Goal: Information Seeking & Learning: Find specific page/section

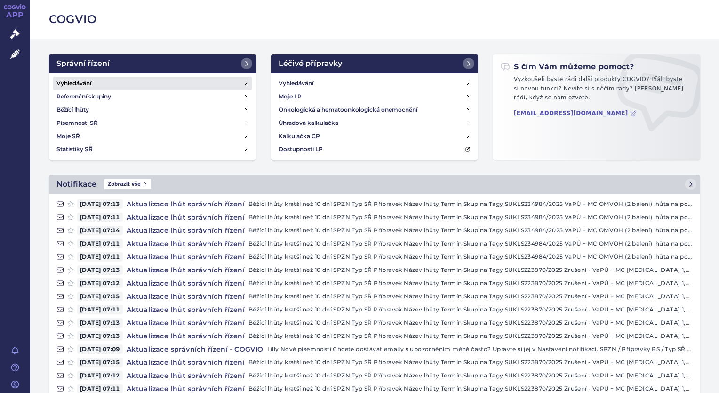
click at [119, 81] on link "Vyhledávání" at bounding box center [153, 83] width 200 height 13
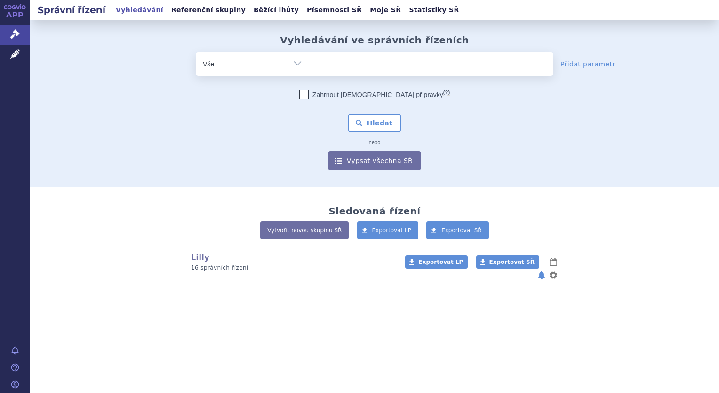
click at [345, 65] on ul at bounding box center [431, 62] width 244 height 20
click at [309, 65] on select at bounding box center [309, 64] width 0 height 24
type input "om"
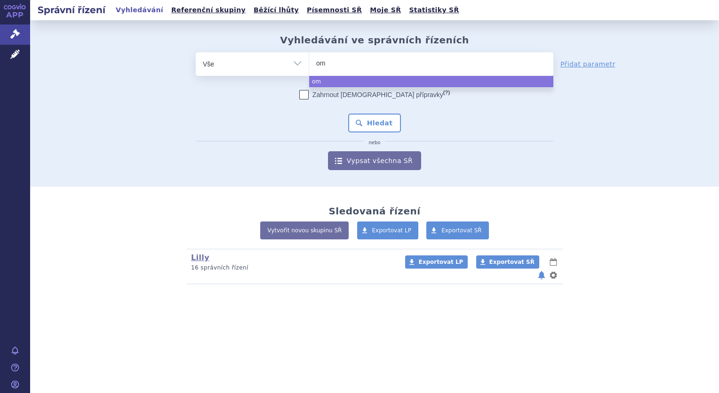
type input "omv"
type input "omvo"
type input "omvoh"
select select "omvoh"
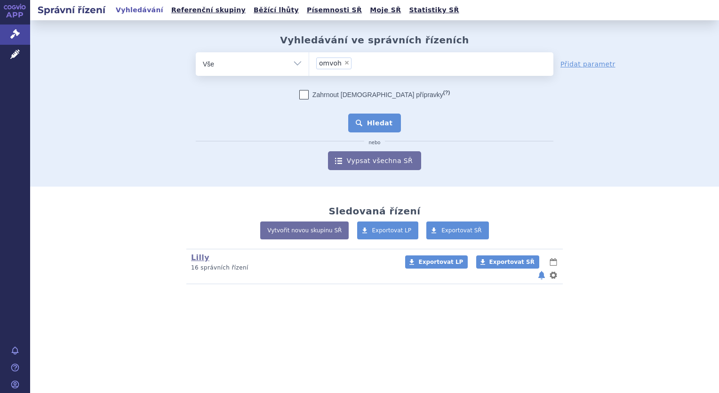
click at [373, 122] on button "Hledat" at bounding box center [374, 122] width 53 height 19
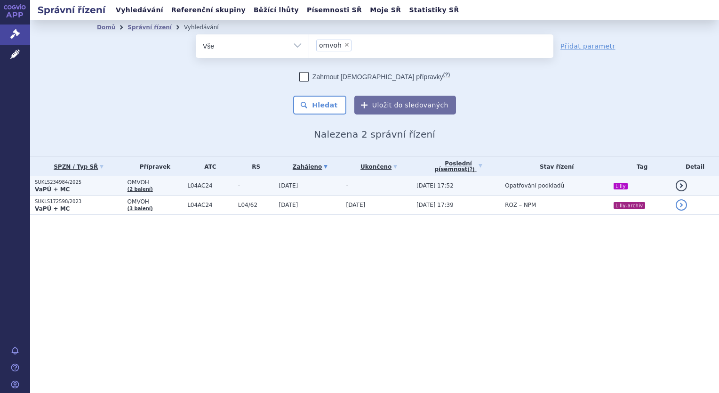
click at [323, 188] on td "13.06.2025" at bounding box center [307, 185] width 67 height 19
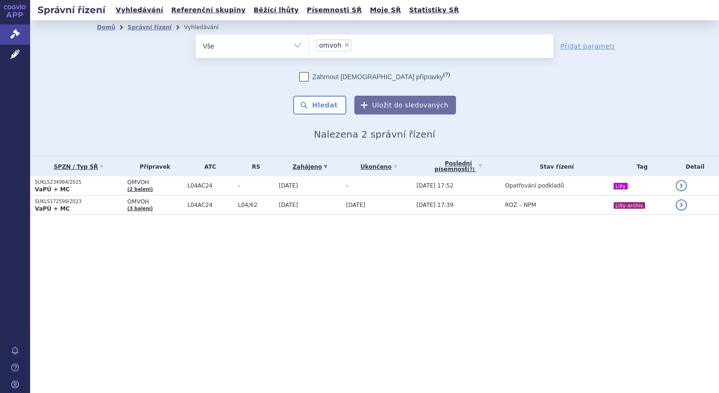
click at [362, 43] on ul "× omvoh" at bounding box center [431, 44] width 244 height 21
click at [309, 43] on select "omvoh" at bounding box center [309, 46] width 0 height 24
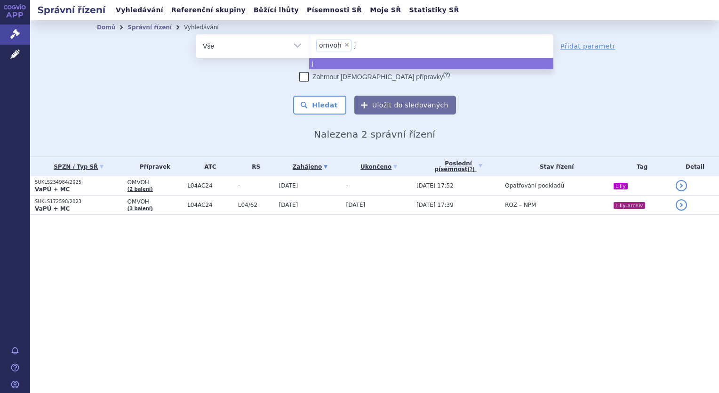
type input "ja"
type input "jayp"
type input "jaypir"
type input "jaypirc"
type input "jaypirca"
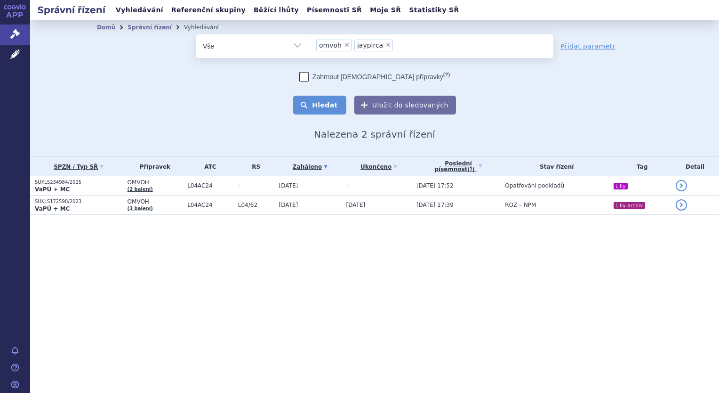
click at [329, 105] on button "Hledat" at bounding box center [319, 105] width 53 height 19
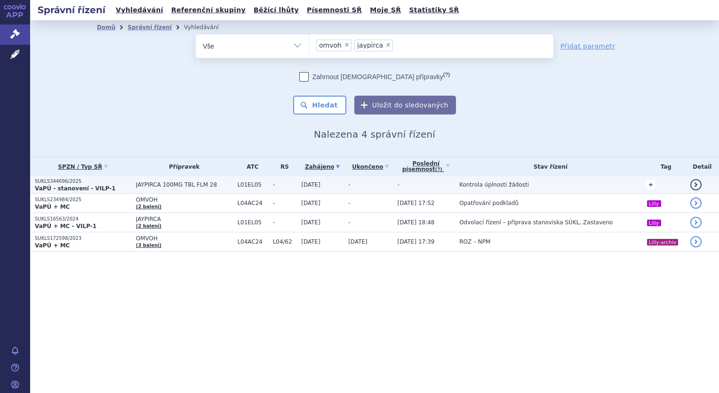
click at [648, 185] on link "+" at bounding box center [651, 184] width 8 height 8
click at [601, 185] on span at bounding box center [605, 186] width 9 height 12
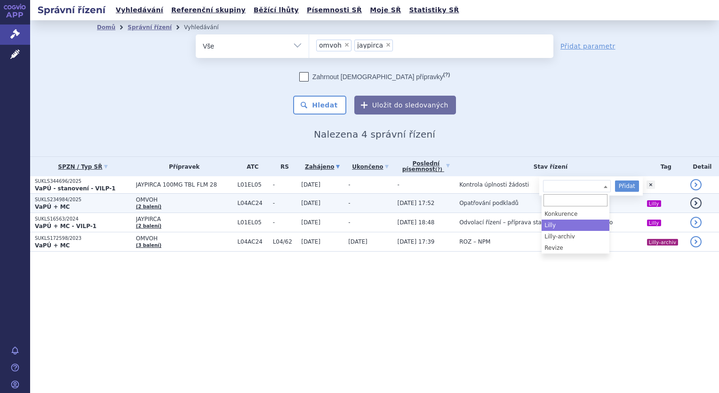
select select "Lilly"
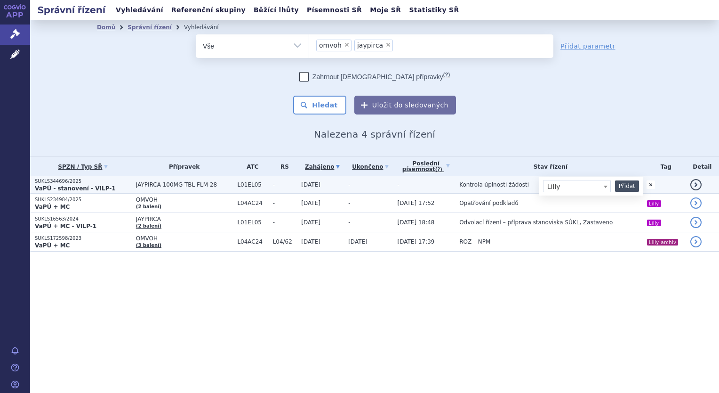
click at [620, 187] on button "Přidat" at bounding box center [627, 185] width 24 height 11
select select
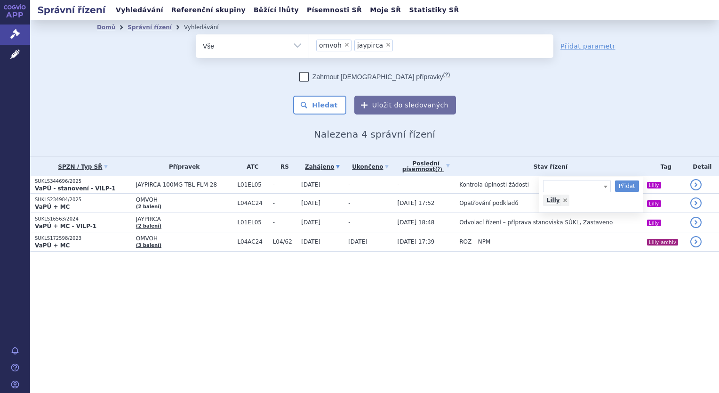
click at [284, 337] on div "Správní řízení Vyhledávání Referenční skupiny Běžící lhůty Písemnosti SŘ Moje S…" at bounding box center [374, 196] width 689 height 393
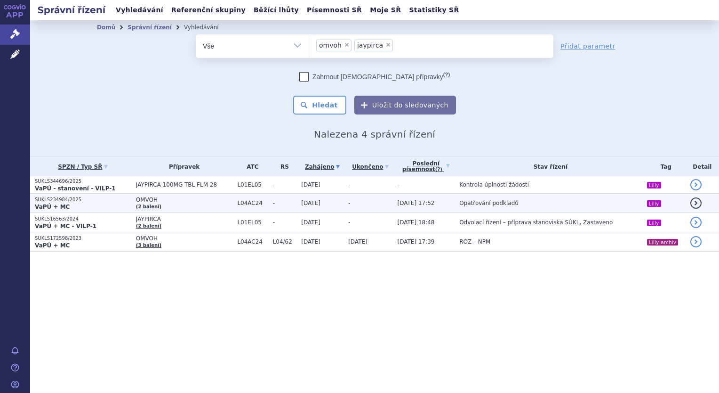
click at [164, 193] on td "OMVOH (2 balení)" at bounding box center [182, 202] width 102 height 19
click at [92, 200] on p "SUKLS234984/2025" at bounding box center [83, 199] width 96 height 7
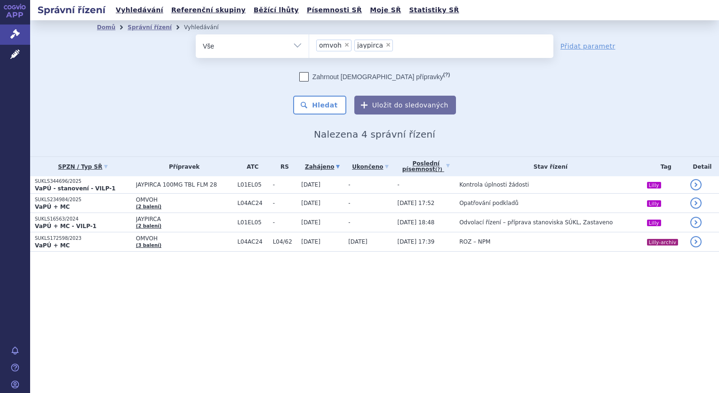
click at [278, 348] on div "Správní řízení Vyhledávání Referenční skupiny Běžící lhůty Písemnosti SŘ Moje S…" at bounding box center [374, 196] width 689 height 393
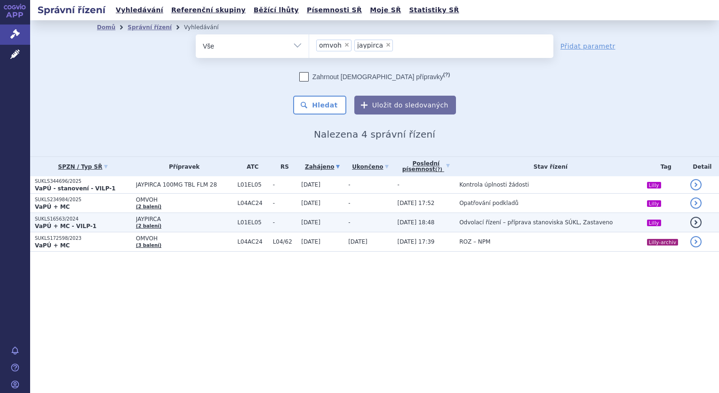
click at [318, 219] on span "19.01.2024" at bounding box center [310, 222] width 19 height 7
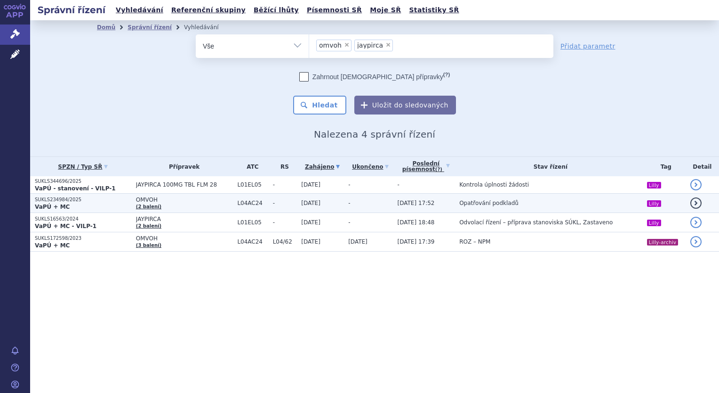
click at [207, 199] on span "OMVOH" at bounding box center [184, 199] width 97 height 7
click at [105, 207] on p "VaPÚ + MC" at bounding box center [83, 207] width 96 height 8
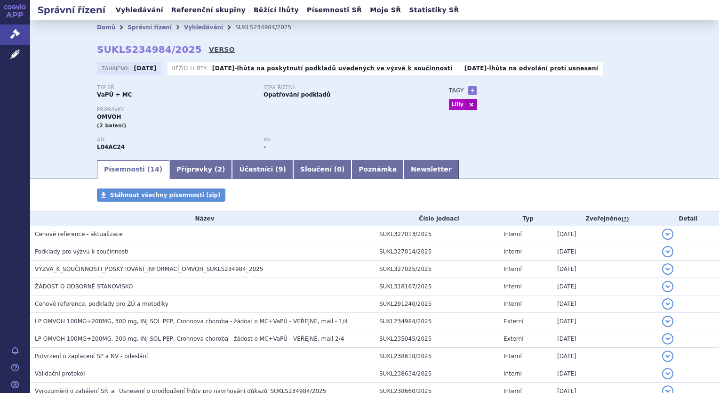
click at [209, 50] on link "VERSO" at bounding box center [222, 49] width 26 height 9
